Goal: Task Accomplishment & Management: Manage account settings

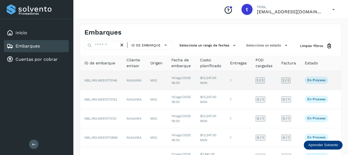
scroll to position [0, 24]
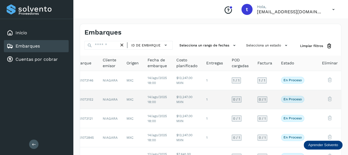
click at [315, 100] on td at bounding box center [313, 99] width 9 height 19
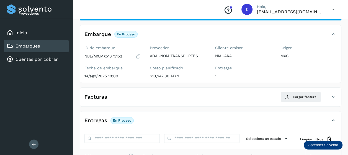
scroll to position [106, 0]
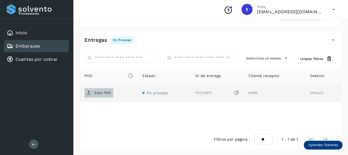
click at [100, 94] on span "Subir POD" at bounding box center [98, 93] width 29 height 9
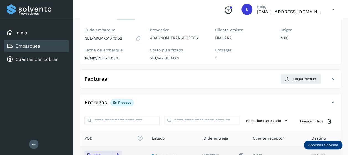
scroll to position [0, 0]
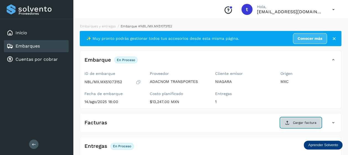
click at [299, 125] on span "Cargar factura" at bounding box center [305, 123] width 24 height 5
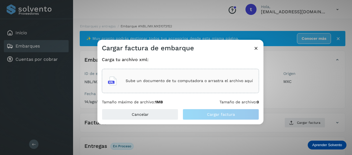
click at [189, 78] on div "Sube un documento de tu computadora o arrastra el archivo aquí" at bounding box center [180, 81] width 145 height 15
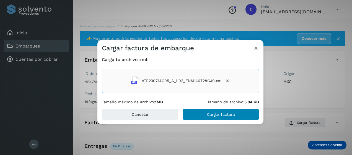
click at [214, 116] on span "Cargar factura" at bounding box center [221, 115] width 28 height 4
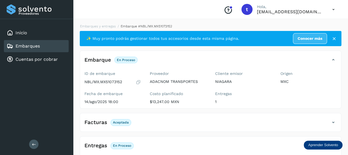
click at [38, 47] on link "Embarques" at bounding box center [28, 45] width 24 height 5
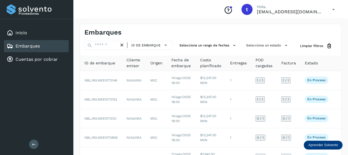
scroll to position [0, 24]
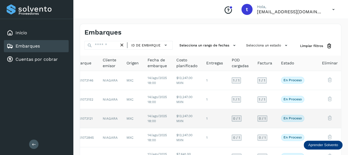
click at [318, 117] on td at bounding box center [330, 118] width 25 height 19
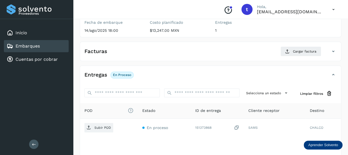
scroll to position [106, 0]
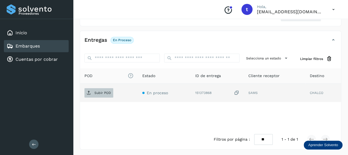
click at [98, 93] on p "Subir POD" at bounding box center [102, 93] width 17 height 4
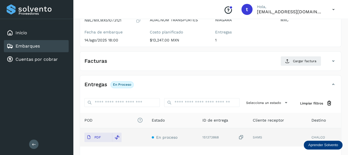
scroll to position [0, 0]
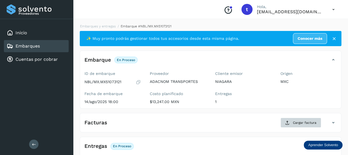
click at [297, 122] on span "Cargar factura" at bounding box center [305, 123] width 24 height 5
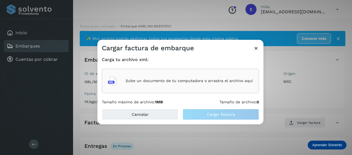
click at [181, 78] on div "Sube un documento de tu computadora o arrastra el archivo aquí" at bounding box center [180, 81] width 145 height 15
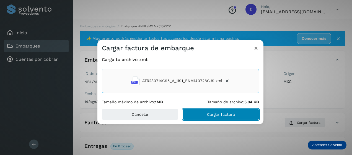
click at [219, 116] on span "Cargar factura" at bounding box center [221, 115] width 28 height 4
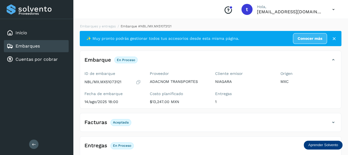
click at [34, 47] on link "Embarques" at bounding box center [28, 45] width 24 height 5
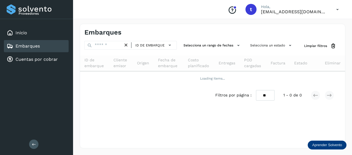
click at [31, 45] on link "Embarques" at bounding box center [28, 45] width 24 height 5
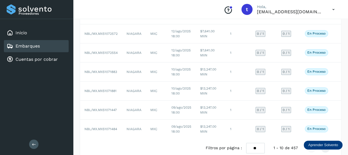
scroll to position [136, 0]
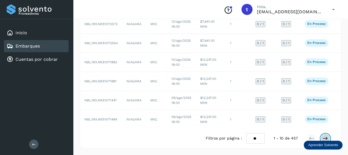
click at [326, 138] on icon at bounding box center [326, 139] width 6 height 6
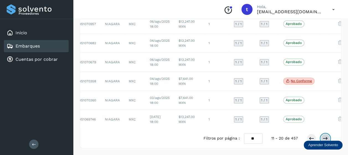
scroll to position [0, 32]
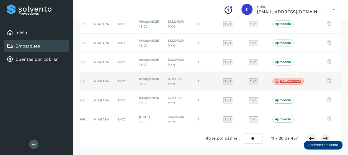
click at [314, 80] on td at bounding box center [312, 81] width 9 height 19
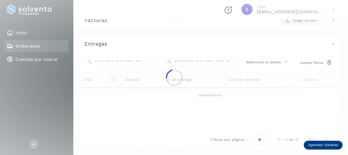
scroll to position [106, 0]
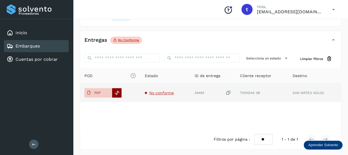
click at [117, 93] on icon at bounding box center [117, 93] width 5 height 5
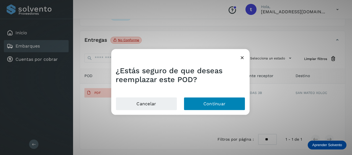
click at [212, 104] on button "Continuar" at bounding box center [215, 104] width 62 height 13
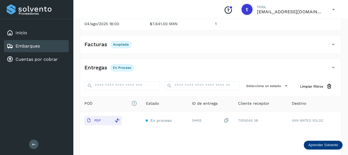
scroll to position [0, 0]
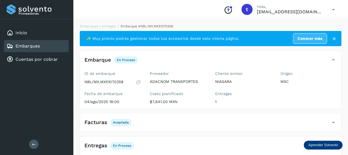
click at [31, 45] on link "Embarques" at bounding box center [28, 45] width 24 height 5
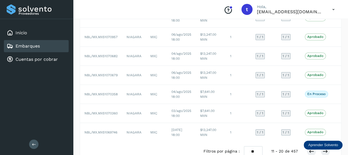
scroll to position [136, 0]
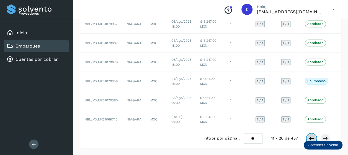
click at [311, 138] on icon at bounding box center [312, 139] width 6 height 6
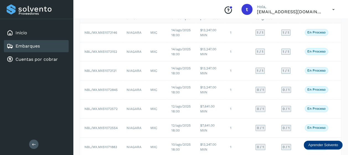
scroll to position [0, 24]
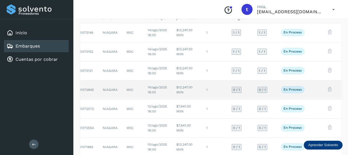
click at [291, 89] on p "En proceso" at bounding box center [293, 90] width 18 height 4
click at [314, 90] on td at bounding box center [313, 90] width 9 height 19
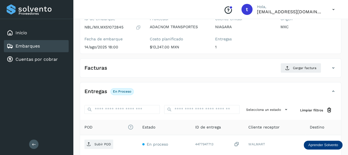
scroll to position [106, 0]
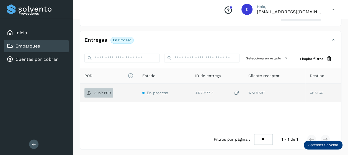
click at [98, 94] on p "Subir POD" at bounding box center [102, 93] width 17 height 4
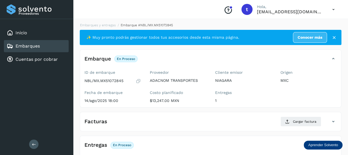
scroll to position [0, 0]
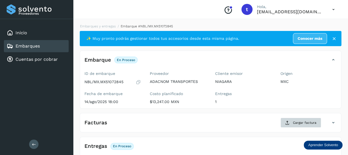
click at [300, 121] on span "Cargar factura" at bounding box center [305, 123] width 24 height 5
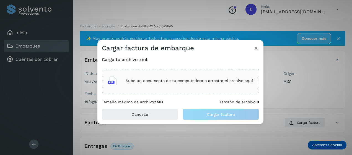
click at [190, 78] on div "Sube un documento de tu computadora o arrastra el archivo aquí" at bounding box center [180, 81] width 145 height 15
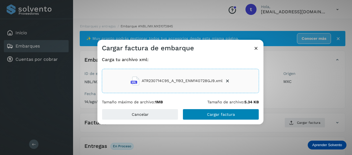
click at [219, 115] on span "Cargar factura" at bounding box center [221, 115] width 28 height 4
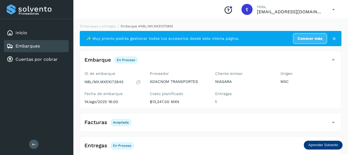
click at [30, 45] on link "Embarques" at bounding box center [28, 45] width 24 height 5
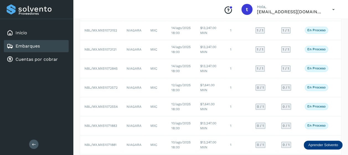
scroll to position [0, 24]
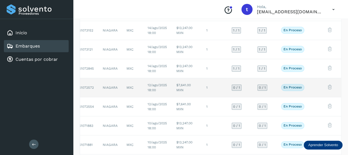
click at [312, 87] on td at bounding box center [313, 87] width 9 height 19
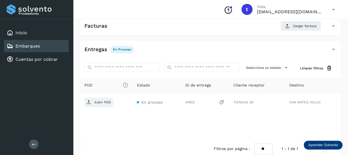
scroll to position [106, 0]
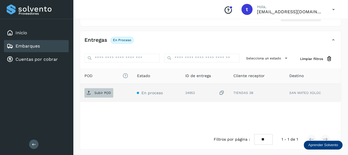
click at [96, 93] on p "Subir POD" at bounding box center [102, 93] width 17 height 4
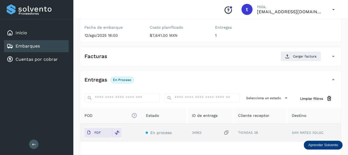
scroll to position [0, 0]
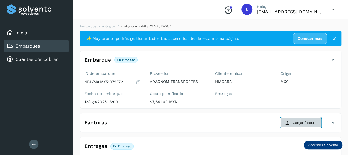
click at [303, 122] on span "Cargar factura" at bounding box center [305, 123] width 24 height 5
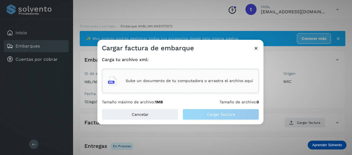
click at [186, 80] on p "Sube un documento de tu computadora o arrastra el archivo aquí" at bounding box center [189, 81] width 127 height 5
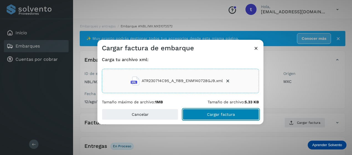
click at [222, 115] on span "Cargar factura" at bounding box center [221, 115] width 28 height 4
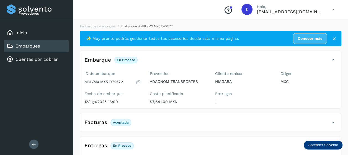
click at [28, 47] on link "Embarques" at bounding box center [28, 45] width 24 height 5
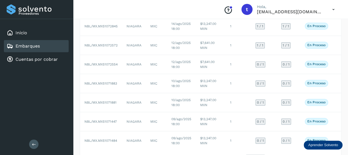
scroll to position [0, 24]
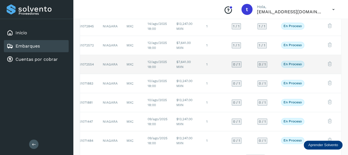
click at [314, 63] on td at bounding box center [313, 64] width 9 height 19
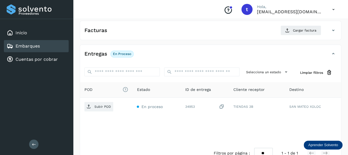
scroll to position [106, 0]
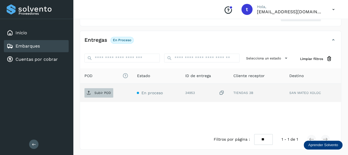
click at [99, 93] on p "Subir POD" at bounding box center [102, 93] width 17 height 4
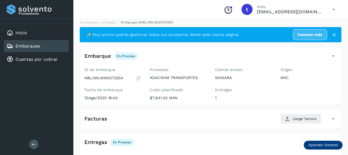
scroll to position [0, 0]
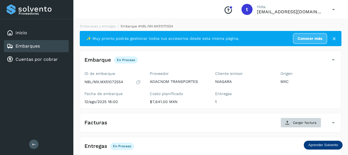
click at [301, 123] on span "Cargar factura" at bounding box center [305, 123] width 24 height 5
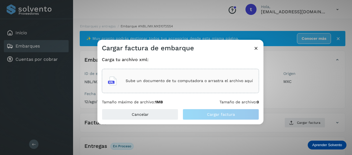
click at [171, 81] on p "Sube un documento de tu computadora o arrastra el archivo aquí" at bounding box center [189, 81] width 127 height 5
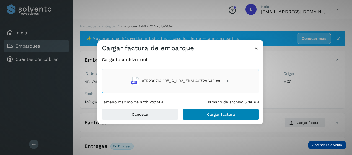
click at [221, 115] on span "Cargar factura" at bounding box center [221, 115] width 28 height 4
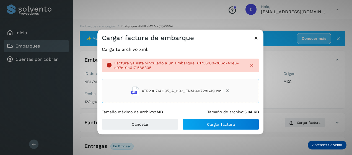
click at [228, 92] on icon at bounding box center [228, 92] width 6 height 6
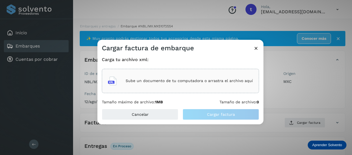
click at [193, 77] on div "Sube un documento de tu computadora o arrastra el archivo aquí" at bounding box center [180, 81] width 145 height 15
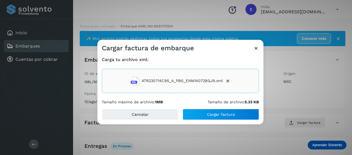
click at [219, 114] on span "Cargar factura" at bounding box center [221, 115] width 28 height 4
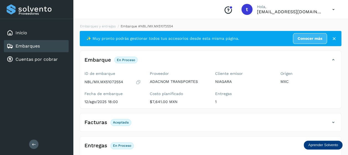
click at [28, 47] on link "Embarques" at bounding box center [28, 45] width 24 height 5
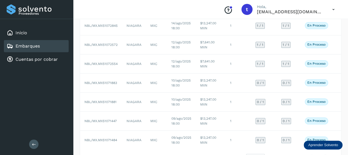
scroll to position [0, 24]
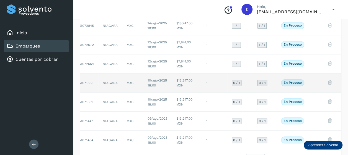
click at [315, 81] on td at bounding box center [313, 83] width 9 height 19
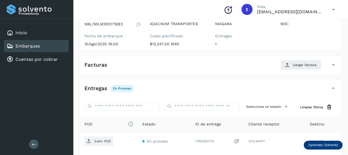
scroll to position [106, 0]
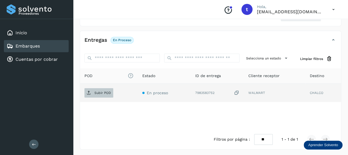
click at [99, 94] on p "Subir POD" at bounding box center [102, 93] width 17 height 4
click at [96, 92] on p "Subir POD" at bounding box center [102, 93] width 17 height 4
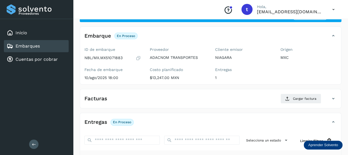
scroll to position [0, 0]
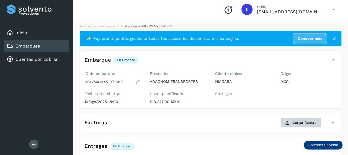
click at [301, 121] on span "Cargar factura" at bounding box center [305, 123] width 24 height 5
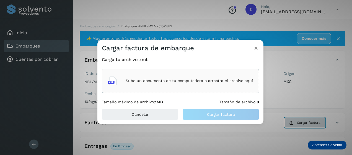
click at [187, 79] on p "Sube un documento de tu computadora o arrastra el archivo aquí" at bounding box center [189, 81] width 127 height 5
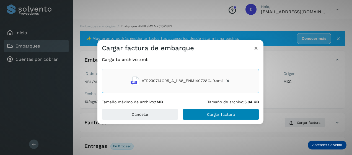
click at [221, 116] on span "Cargar factura" at bounding box center [221, 115] width 28 height 4
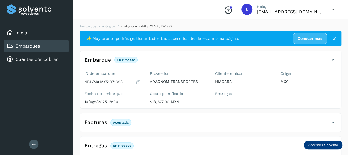
click at [33, 46] on link "Embarques" at bounding box center [28, 45] width 24 height 5
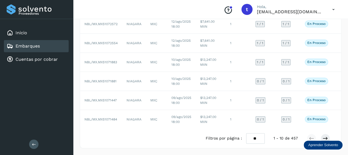
scroll to position [0, 24]
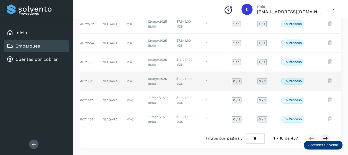
click at [319, 76] on td at bounding box center [330, 81] width 25 height 19
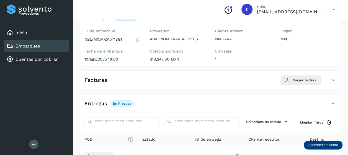
scroll to position [106, 0]
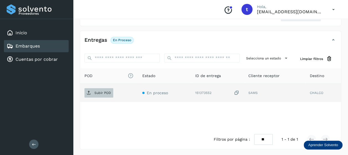
click at [99, 92] on p "Subir POD" at bounding box center [102, 93] width 17 height 4
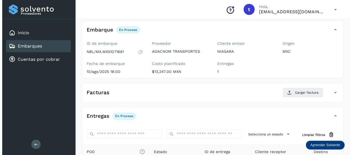
scroll to position [0, 0]
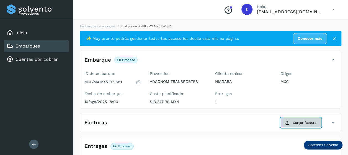
click at [299, 122] on span "Cargar factura" at bounding box center [305, 123] width 24 height 5
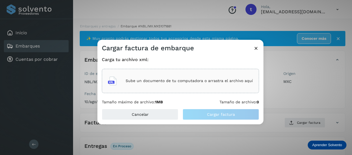
click at [178, 77] on div "Sube un documento de tu computadora o arrastra el archivo aquí" at bounding box center [180, 81] width 145 height 15
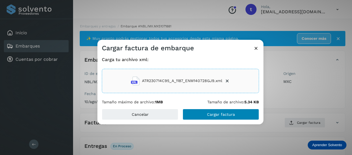
click at [220, 115] on span "Cargar factura" at bounding box center [221, 115] width 28 height 4
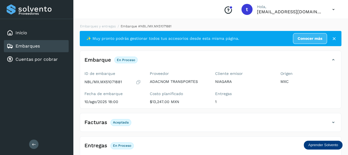
click at [33, 44] on link "Embarques" at bounding box center [28, 45] width 24 height 5
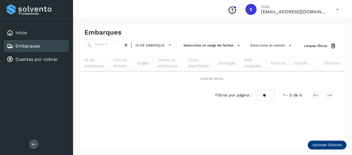
click at [30, 47] on link "Embarques" at bounding box center [28, 45] width 24 height 5
click at [30, 45] on link "Embarques" at bounding box center [28, 45] width 24 height 5
click at [30, 47] on link "Embarques" at bounding box center [28, 45] width 24 height 5
click at [25, 45] on link "Embarques" at bounding box center [28, 45] width 24 height 5
click at [26, 45] on link "Embarques" at bounding box center [28, 45] width 24 height 5
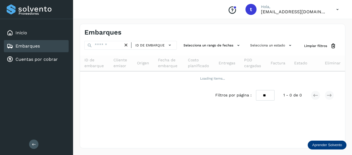
click at [9, 45] on icon at bounding box center [10, 46] width 7 height 7
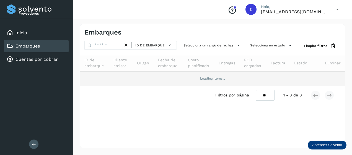
click at [340, 85] on td "Loading items..." at bounding box center [212, 78] width 265 height 14
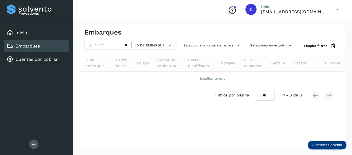
click at [224, 121] on div "Embarques ID de embarque Selecciona un rango de fechas Selecciona un estado Lim…" at bounding box center [213, 86] width 266 height 125
click at [28, 45] on link "Embarques" at bounding box center [28, 45] width 24 height 5
click at [26, 44] on link "Embarques" at bounding box center [28, 45] width 24 height 5
click at [27, 44] on link "Embarques" at bounding box center [28, 45] width 24 height 5
click at [25, 46] on link "Embarques" at bounding box center [28, 45] width 24 height 5
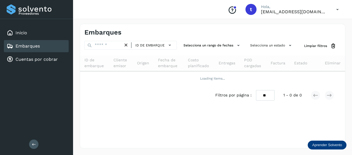
click at [25, 44] on link "Embarques" at bounding box center [28, 45] width 24 height 5
click at [229, 125] on div "Embarques ID de embarque Selecciona un rango de fechas Selecciona un estado Lim…" at bounding box center [213, 86] width 266 height 125
click at [317, 121] on div "Embarques ID de embarque Selecciona un rango de fechas Selecciona un estado Lim…" at bounding box center [213, 86] width 266 height 125
click at [29, 47] on link "Embarques" at bounding box center [28, 45] width 24 height 5
click at [28, 47] on link "Embarques" at bounding box center [28, 45] width 24 height 5
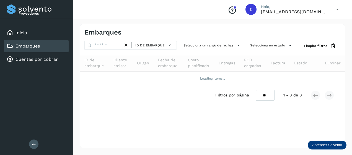
click at [27, 46] on link "Embarques" at bounding box center [28, 45] width 24 height 5
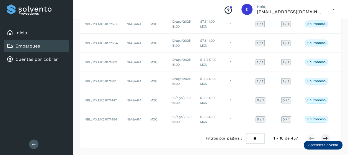
scroll to position [0, 24]
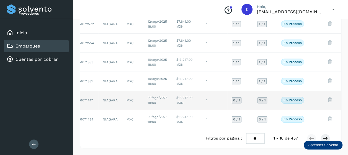
click at [316, 96] on td at bounding box center [313, 100] width 9 height 19
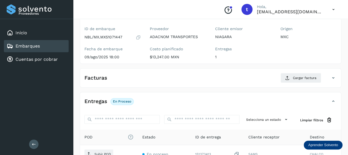
scroll to position [106, 0]
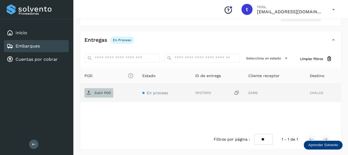
click at [99, 93] on p "Subir POD" at bounding box center [102, 93] width 17 height 4
click at [98, 93] on p "Subir POD" at bounding box center [102, 93] width 17 height 4
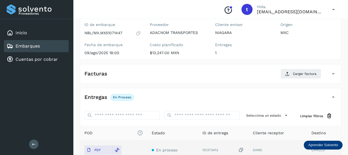
scroll to position [0, 0]
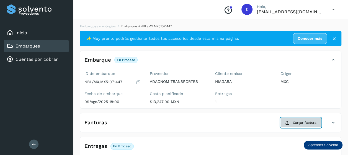
click at [299, 123] on span "Cargar factura" at bounding box center [305, 123] width 24 height 5
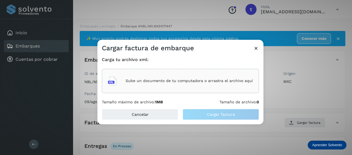
click at [177, 79] on p "Sube un documento de tu computadora o arrastra el archivo aquí" at bounding box center [189, 81] width 127 height 5
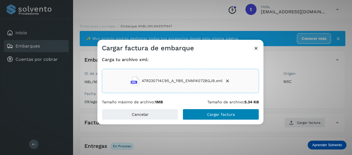
click at [222, 116] on span "Cargar factura" at bounding box center [221, 115] width 28 height 4
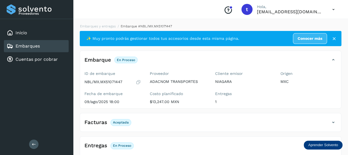
click at [31, 46] on link "Embarques" at bounding box center [28, 45] width 24 height 5
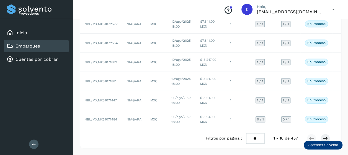
scroll to position [0, 24]
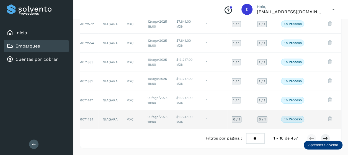
click at [318, 116] on td at bounding box center [330, 119] width 25 height 19
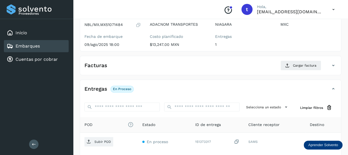
scroll to position [106, 0]
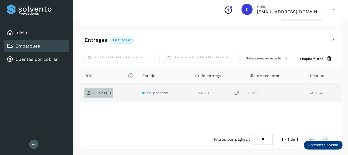
click at [98, 91] on p "Subir POD" at bounding box center [102, 93] width 17 height 4
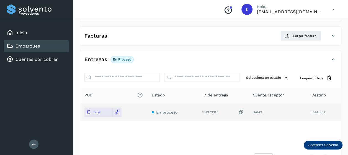
scroll to position [0, 0]
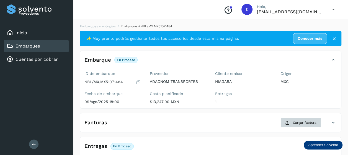
click at [301, 122] on span "Cargar factura" at bounding box center [305, 123] width 24 height 5
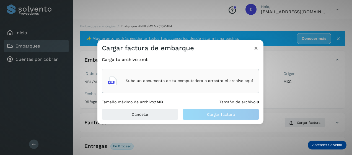
click at [189, 79] on p "Sube un documento de tu computadora o arrastra el archivo aquí" at bounding box center [189, 81] width 127 height 5
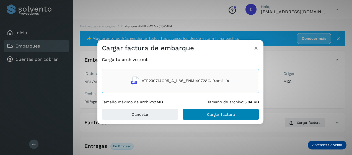
click at [218, 116] on span "Cargar factura" at bounding box center [221, 115] width 28 height 4
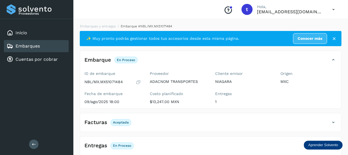
scroll to position [106, 0]
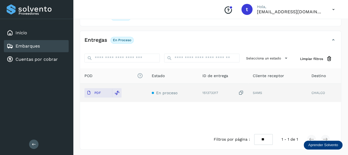
click at [51, 45] on div "Embarques" at bounding box center [36, 46] width 65 height 12
